Goal: Task Accomplishment & Management: Complete application form

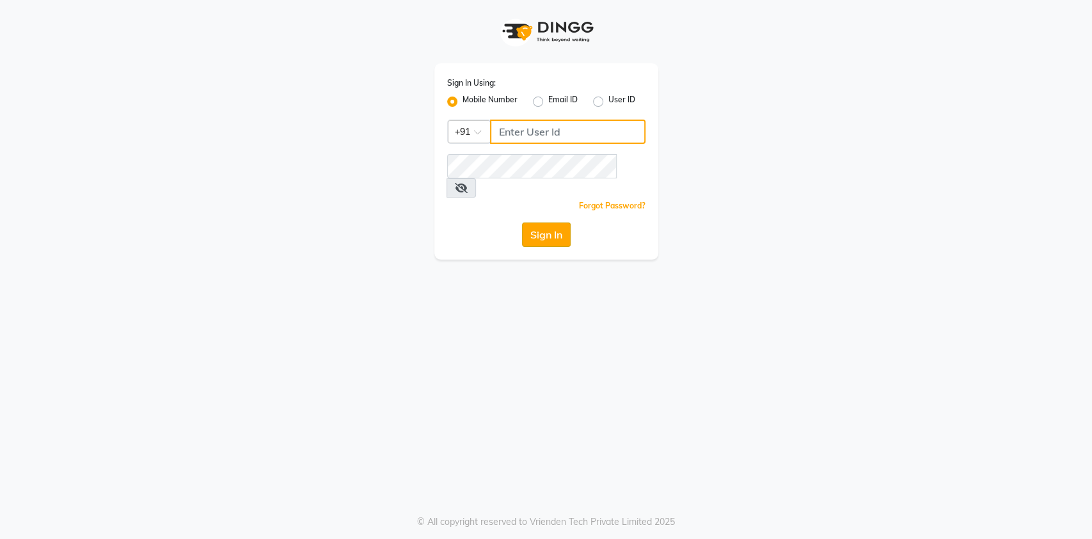
type input "7032417371"
click at [541, 223] on button "Sign In" at bounding box center [546, 235] width 49 height 24
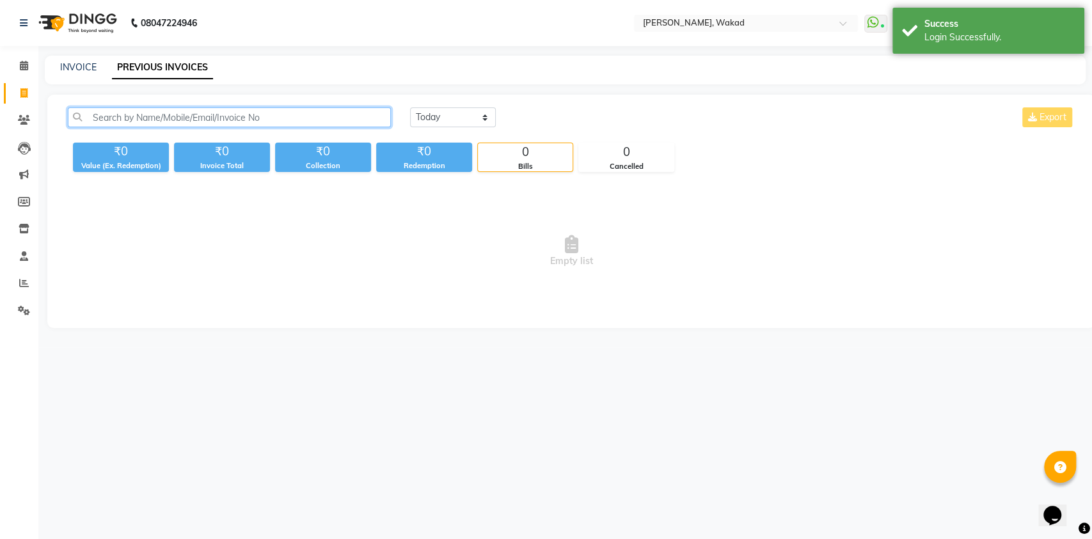
click at [91, 115] on input "text" at bounding box center [229, 117] width 323 height 20
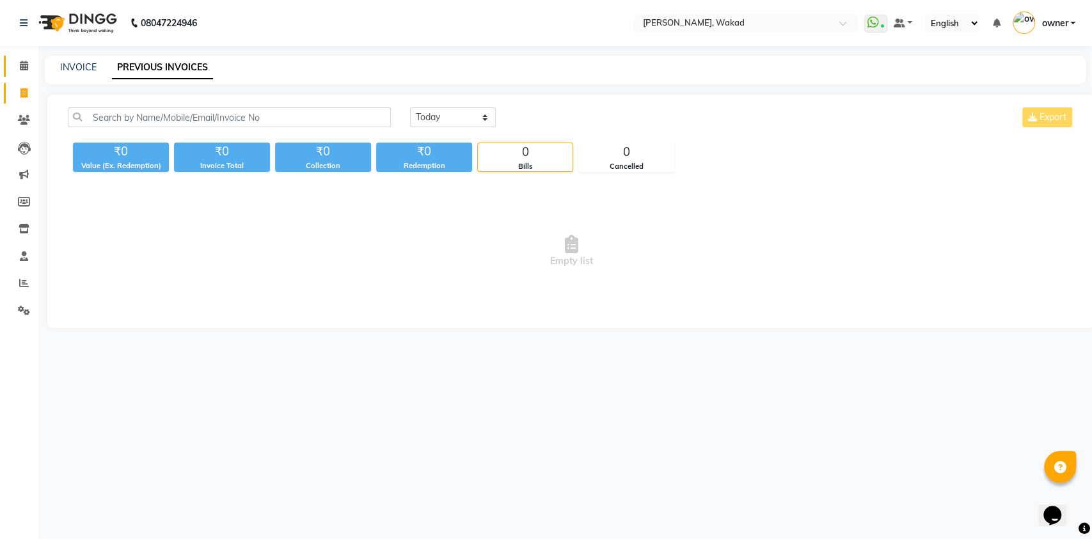
click at [27, 66] on icon at bounding box center [24, 66] width 8 height 10
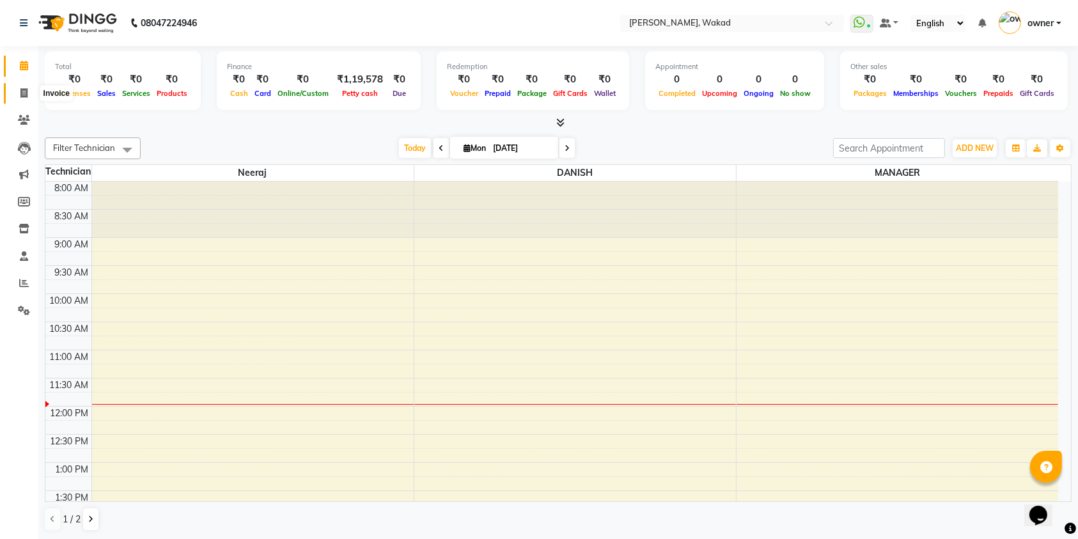
click at [19, 94] on span at bounding box center [24, 93] width 22 height 15
select select "7711"
select select "service"
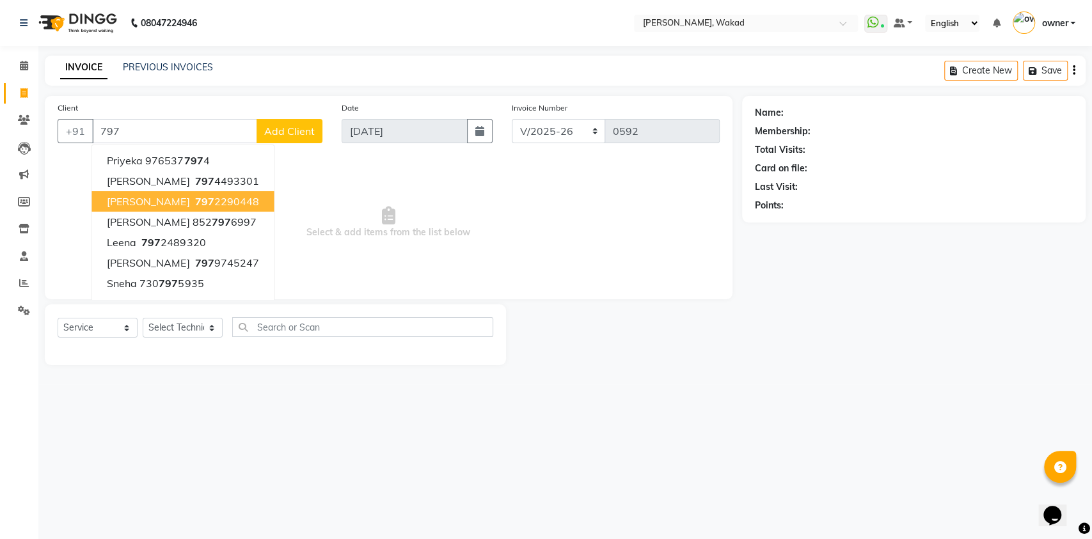
click at [140, 204] on span "Chandrima" at bounding box center [148, 201] width 82 height 13
type input "7972290448"
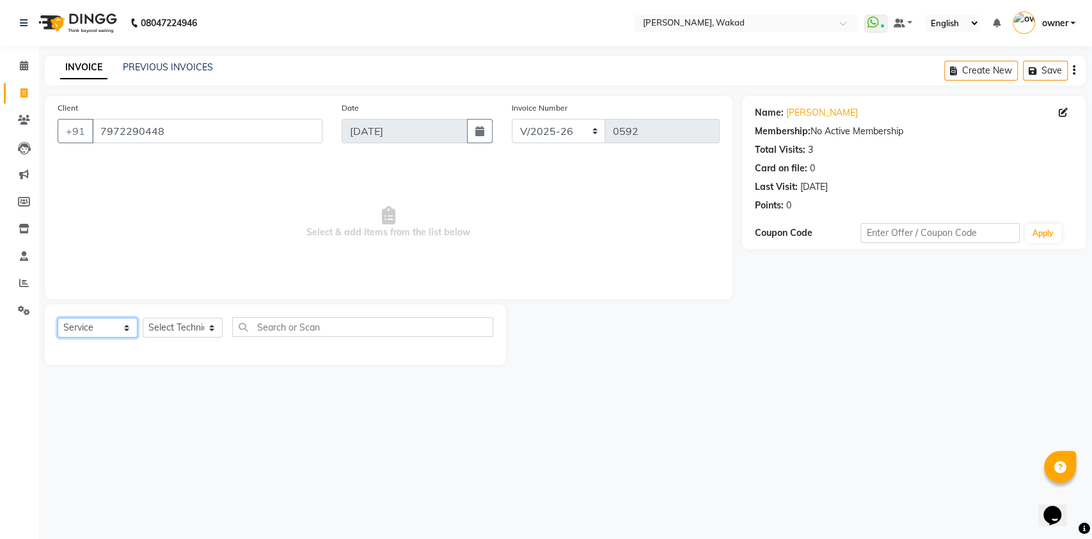
click at [127, 330] on select "Select Service Product Membership Package Voucher Prepaid Gift Card" at bounding box center [98, 328] width 80 height 20
click at [58, 318] on select "Select Service Product Membership Package Voucher Prepaid Gift Card" at bounding box center [98, 328] width 80 height 20
click at [61, 320] on select "Select Service Product Membership Package Voucher Prepaid Gift Card" at bounding box center [98, 328] width 80 height 20
click at [58, 318] on select "Select Service Product Membership Package Voucher Prepaid Gift Card" at bounding box center [98, 328] width 80 height 20
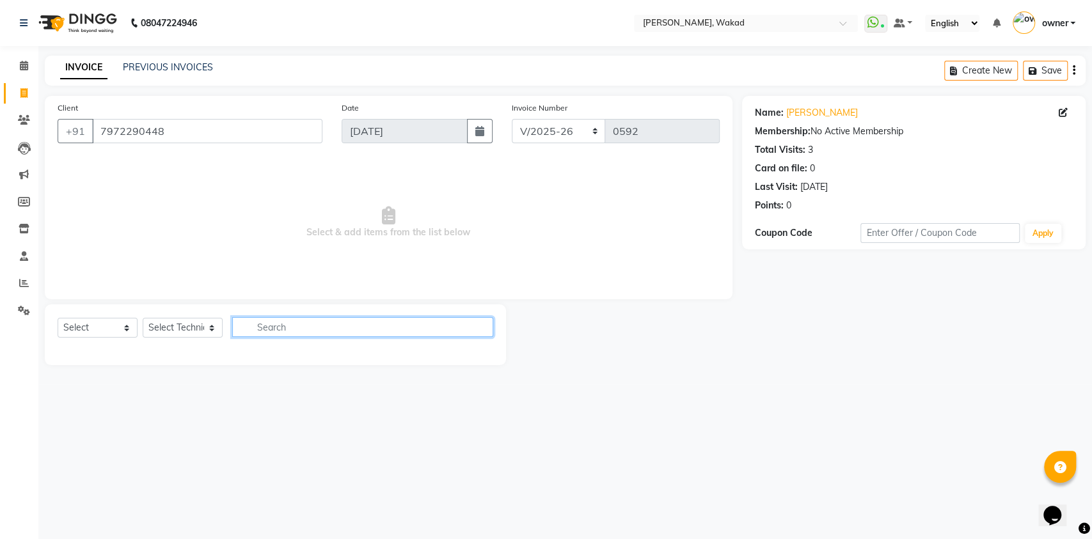
click at [253, 330] on input "text" at bounding box center [362, 327] width 261 height 20
click at [256, 324] on input "text" at bounding box center [362, 327] width 261 height 20
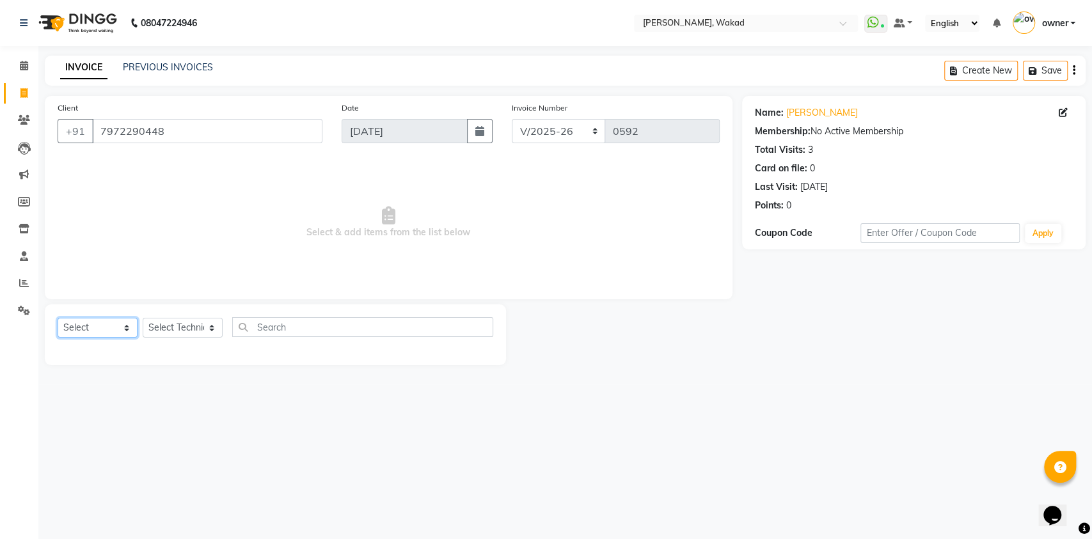
click at [108, 319] on select "Select Service Product Membership Package Voucher Prepaid Gift Card" at bounding box center [98, 328] width 80 height 20
select select "service"
click at [58, 318] on select "Select Service Product Membership Package Voucher Prepaid Gift Card" at bounding box center [98, 328] width 80 height 20
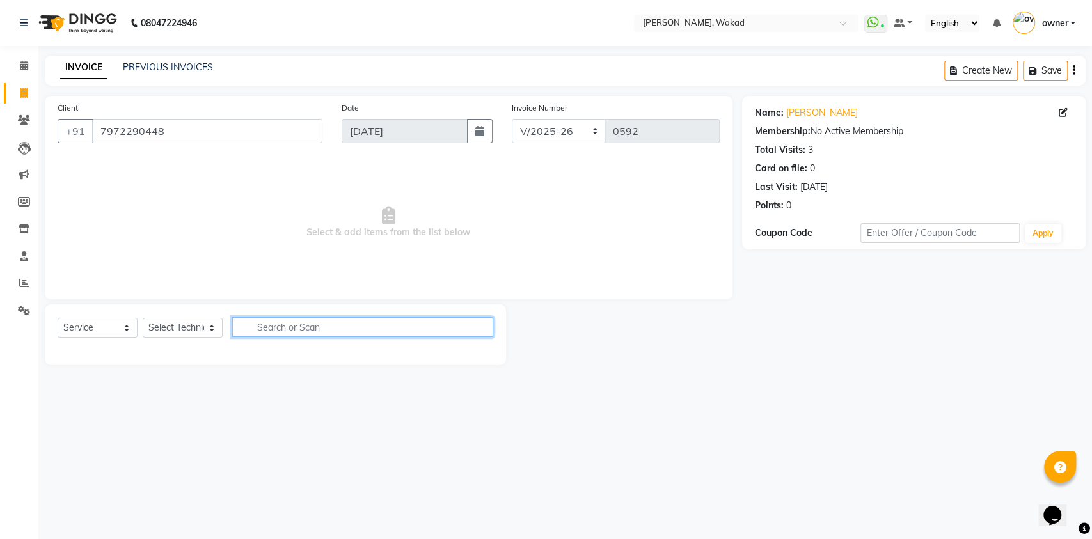
click at [256, 326] on input "text" at bounding box center [362, 327] width 261 height 20
type input "s"
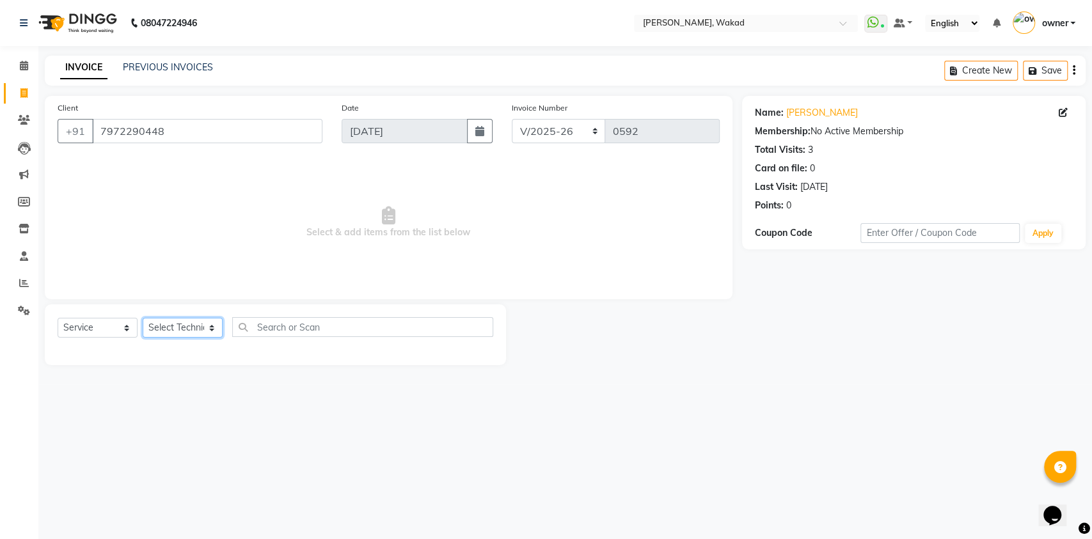
click at [210, 326] on select "Select Technician DANISH MANAGER neeraj owner pooja sachin" at bounding box center [183, 328] width 80 height 20
select select "69708"
click at [143, 318] on select "Select Technician DANISH MANAGER neeraj owner pooja sachin" at bounding box center [183, 328] width 80 height 20
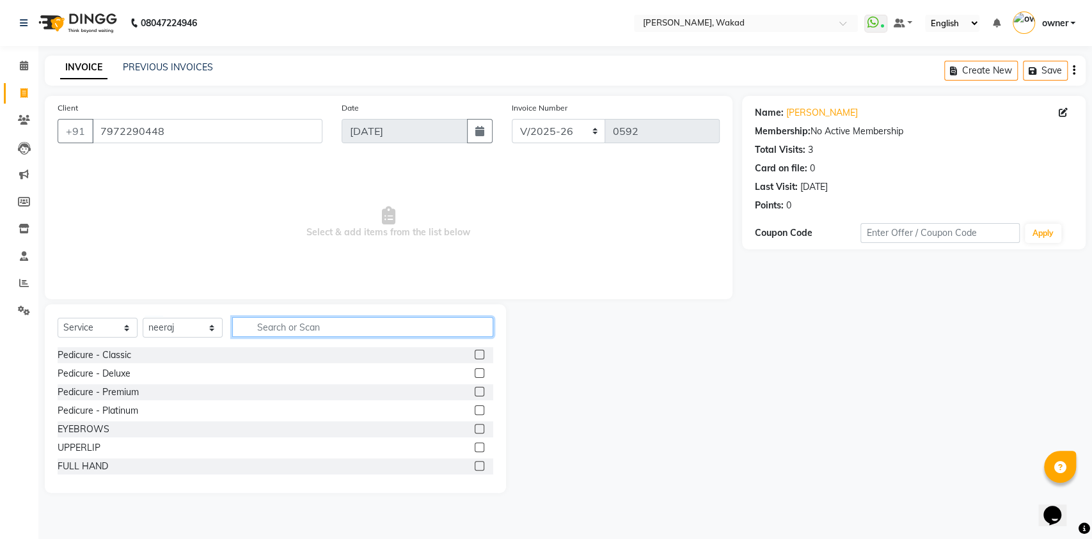
click at [251, 329] on input "text" at bounding box center [362, 327] width 261 height 20
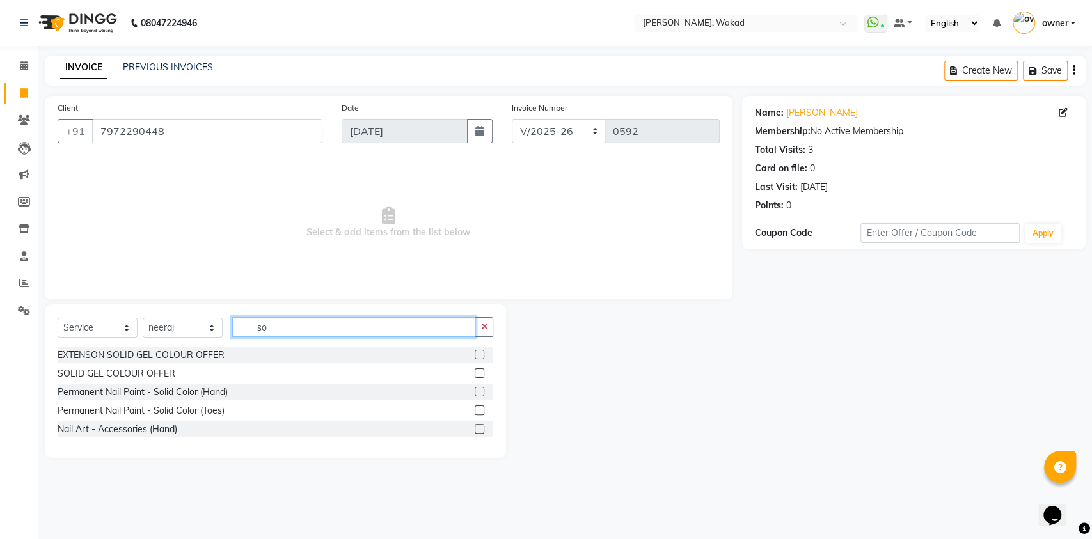
type input "so"
click at [481, 391] on label at bounding box center [480, 392] width 10 height 10
click at [481, 391] on input "checkbox" at bounding box center [479, 392] width 8 height 8
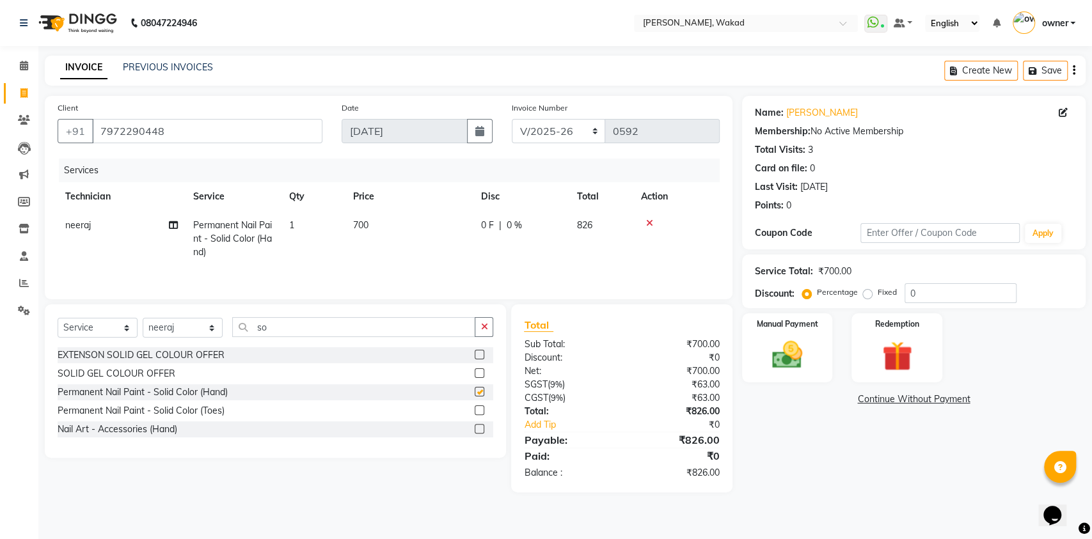
checkbox input "false"
drag, startPoint x: 261, startPoint y: 331, endPoint x: 278, endPoint y: 330, distance: 17.3
click at [278, 330] on input "so" at bounding box center [353, 327] width 243 height 20
type input "s"
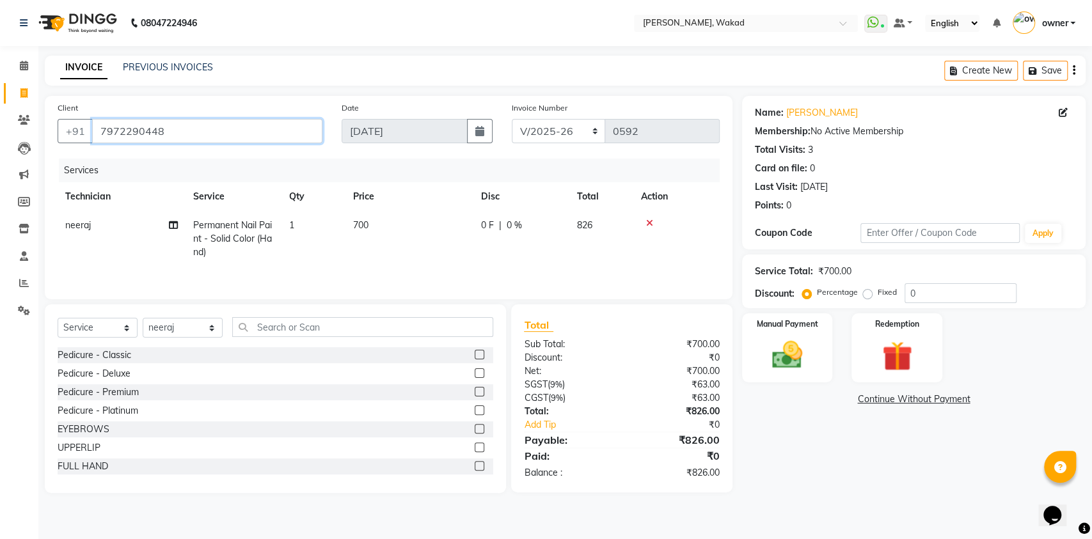
click at [163, 129] on input "7972290448" at bounding box center [207, 131] width 230 height 24
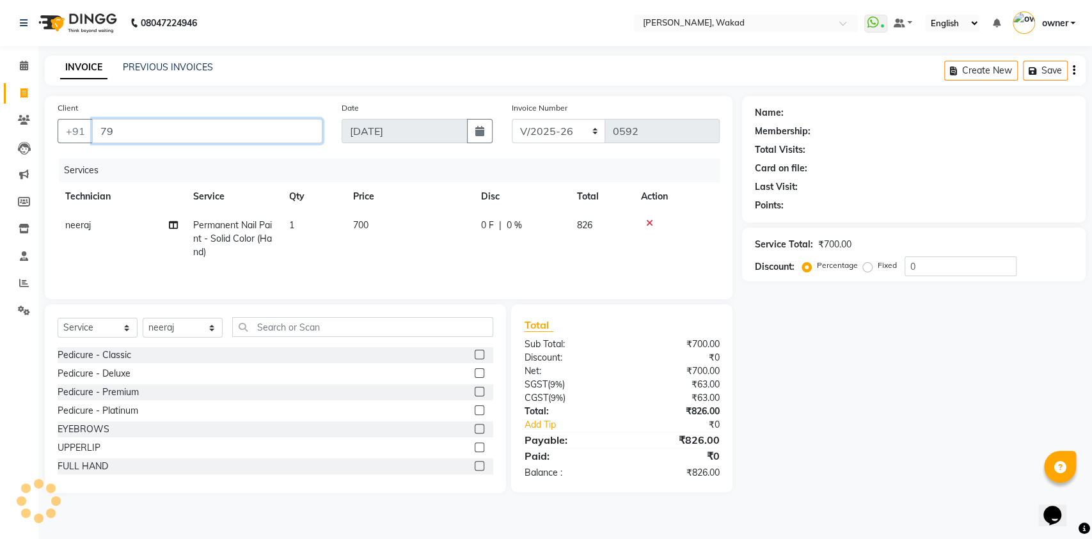
type input "7"
